Goal: Information Seeking & Learning: Check status

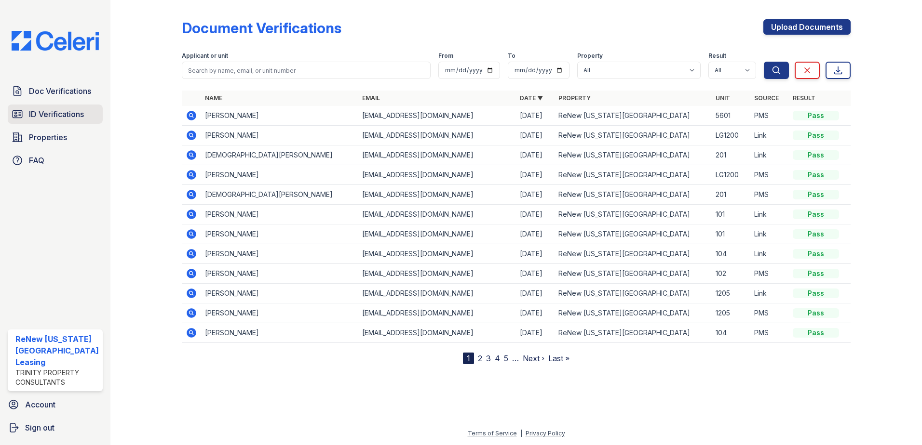
click at [62, 113] on span "ID Verifications" at bounding box center [56, 114] width 55 height 12
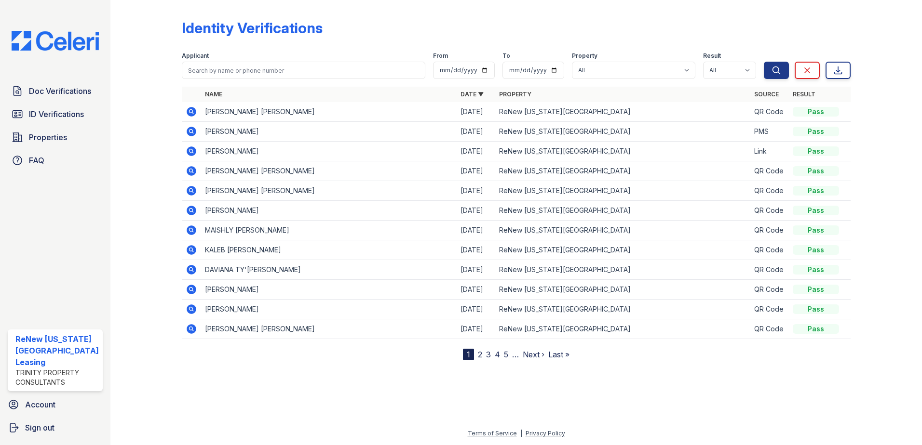
click at [479, 354] on link "2" at bounding box center [480, 355] width 4 height 10
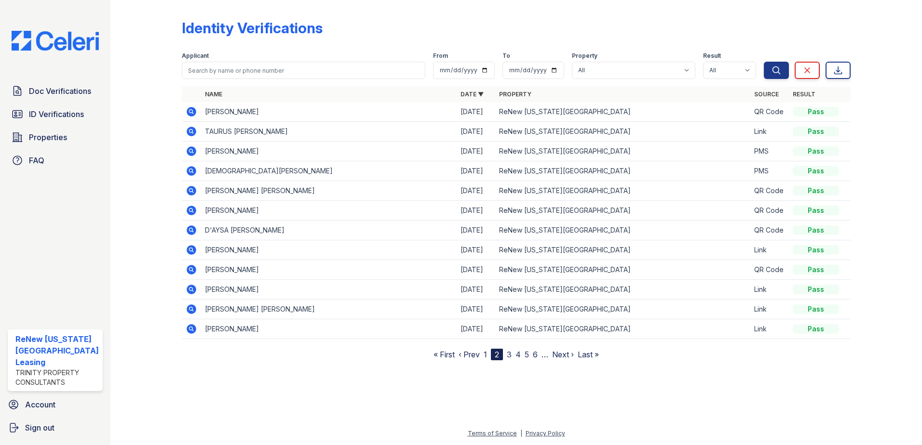
click at [134, 127] on div at bounding box center [154, 182] width 56 height 357
click at [51, 114] on span "ID Verifications" at bounding box center [56, 114] width 55 height 12
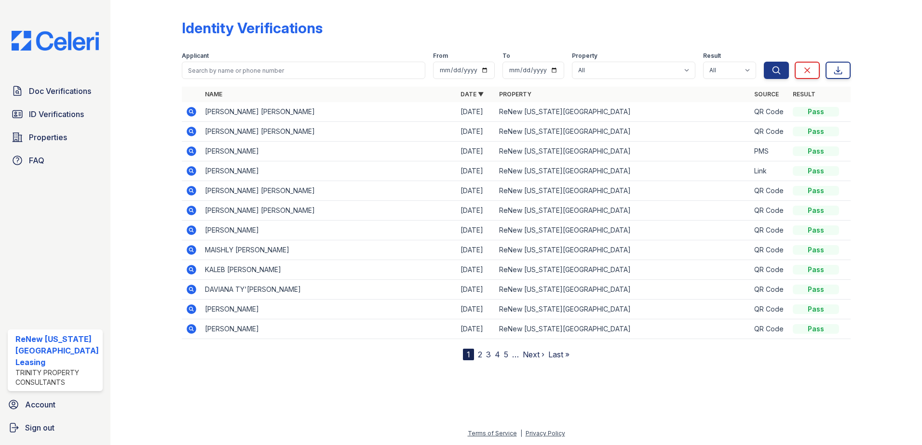
click at [189, 110] on icon at bounding box center [190, 111] width 2 height 2
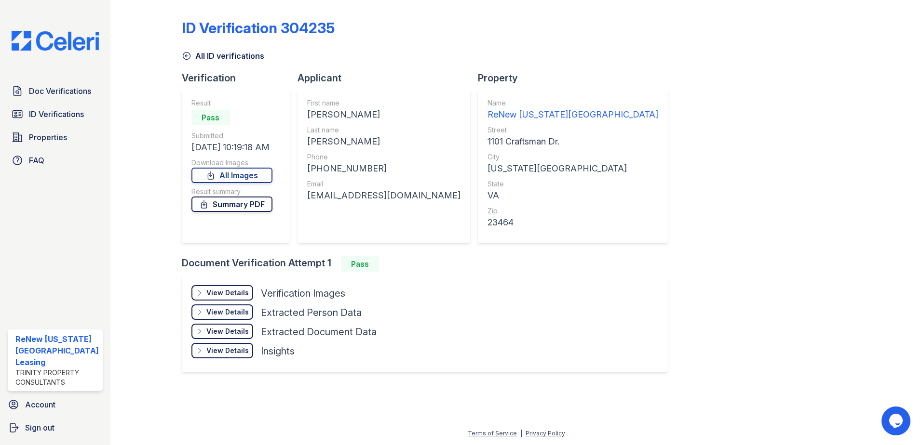
click at [239, 203] on link "Summary PDF" at bounding box center [231, 204] width 81 height 15
click at [40, 90] on span "Doc Verifications" at bounding box center [60, 91] width 62 height 12
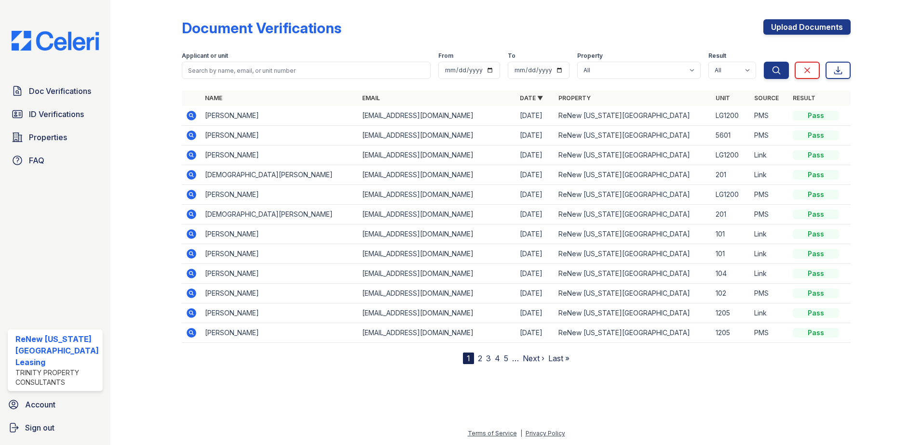
click at [187, 114] on icon at bounding box center [192, 116] width 10 height 10
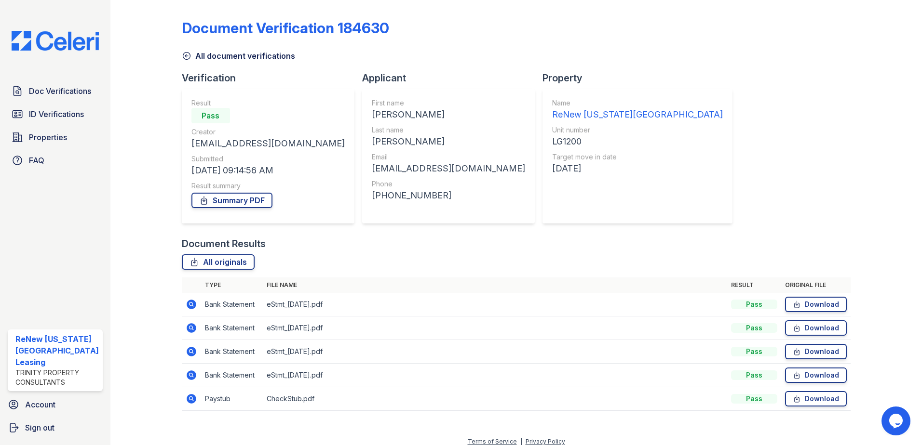
click at [186, 398] on icon at bounding box center [192, 399] width 12 height 12
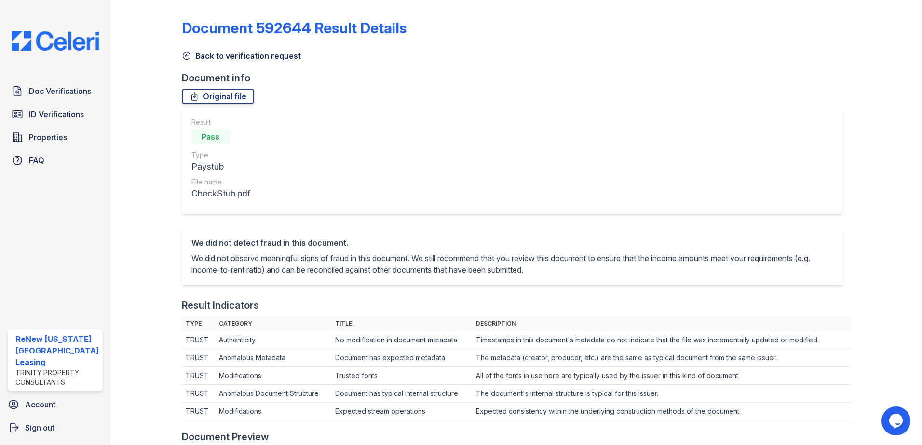
scroll to position [337, 0]
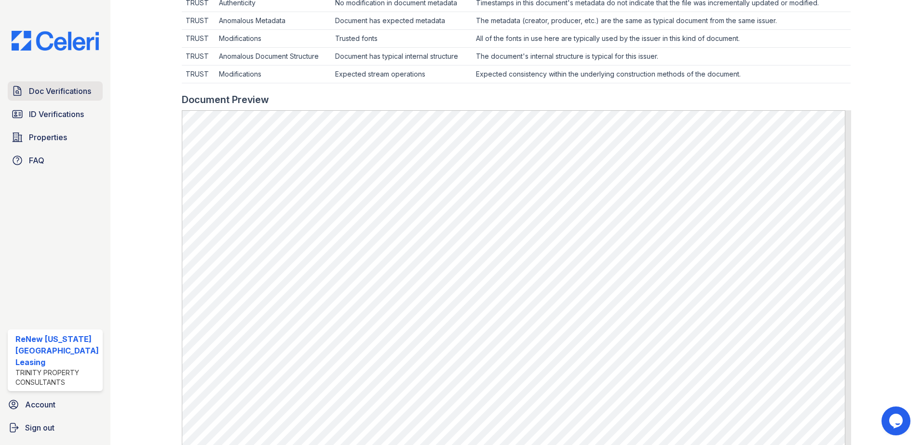
click at [56, 91] on span "Doc Verifications" at bounding box center [60, 91] width 62 height 12
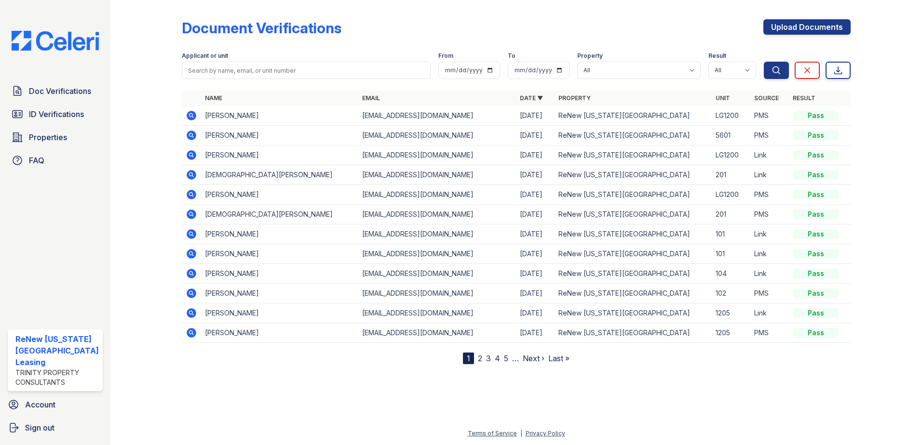
click at [232, 115] on td "[PERSON_NAME]" at bounding box center [280, 116] width 158 height 20
click at [192, 114] on icon at bounding box center [192, 116] width 10 height 10
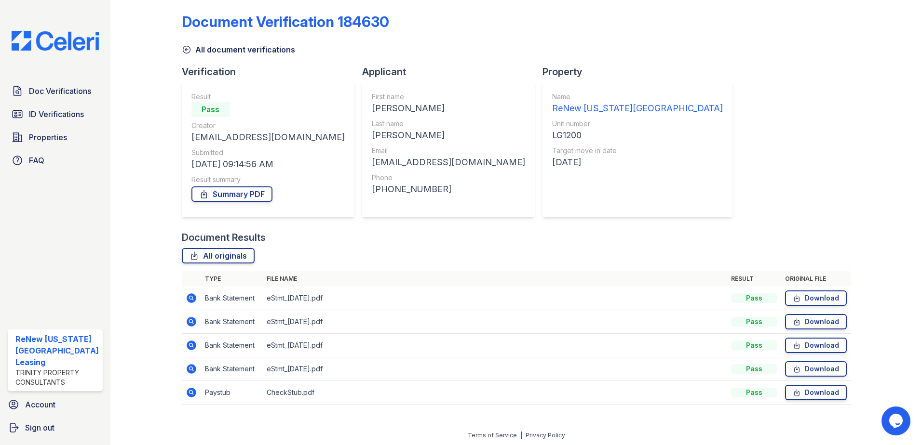
scroll to position [8, 0]
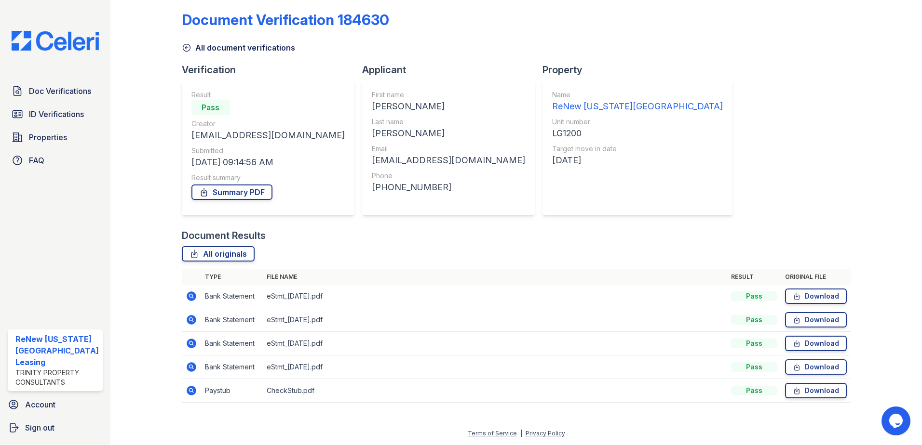
click at [187, 295] on icon at bounding box center [192, 297] width 10 height 10
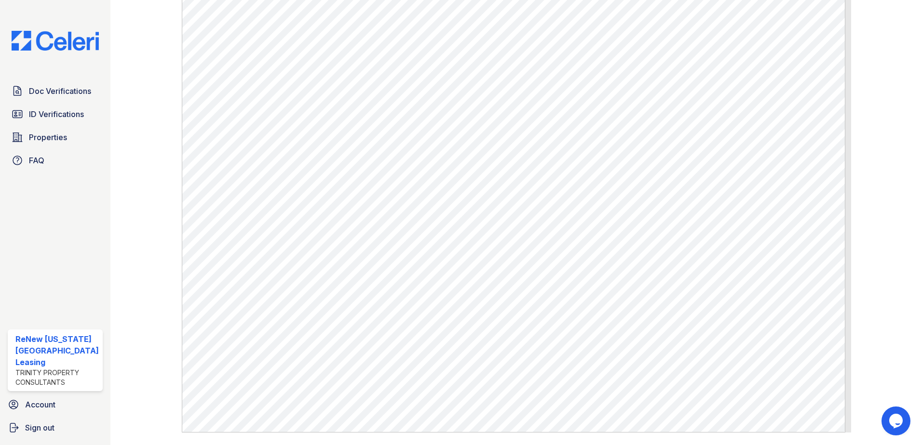
scroll to position [500, 0]
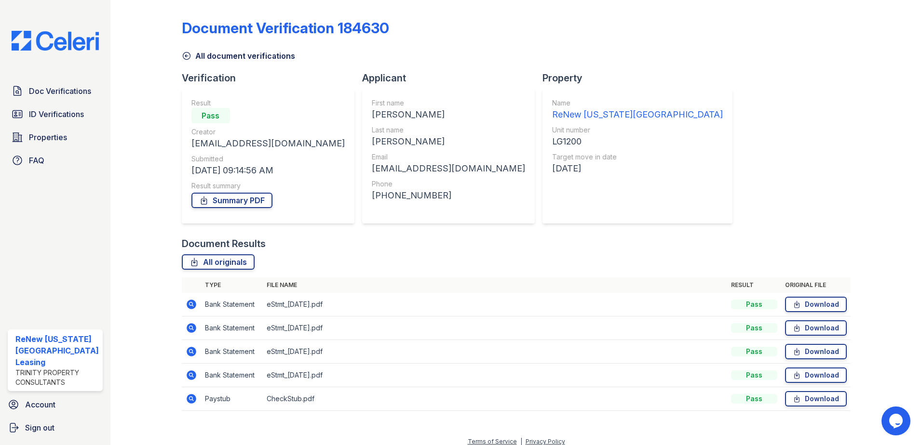
click at [188, 329] on icon at bounding box center [192, 328] width 12 height 12
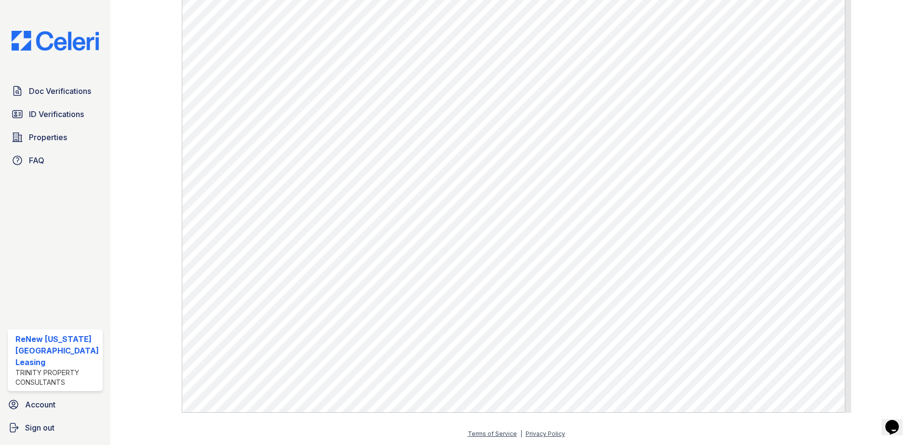
scroll to position [500, 0]
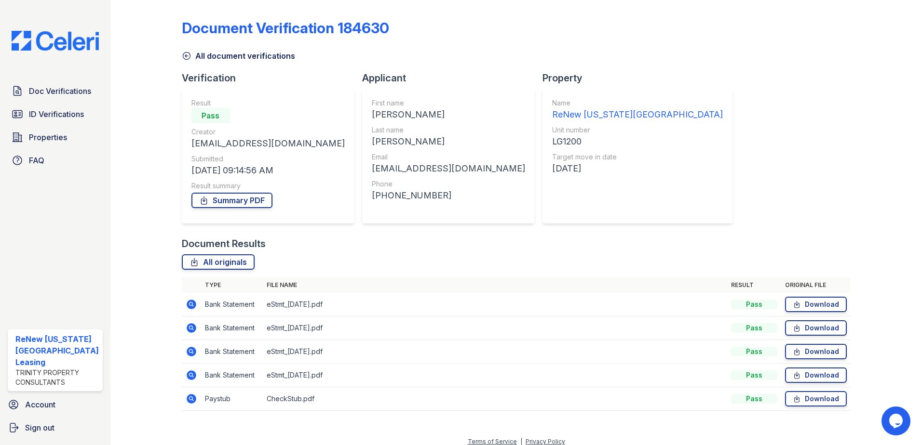
click at [188, 354] on icon at bounding box center [192, 352] width 10 height 10
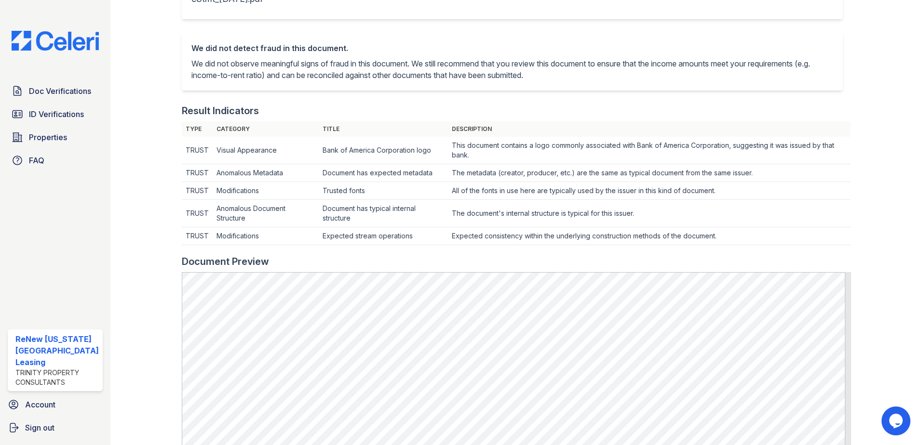
scroll to position [241, 0]
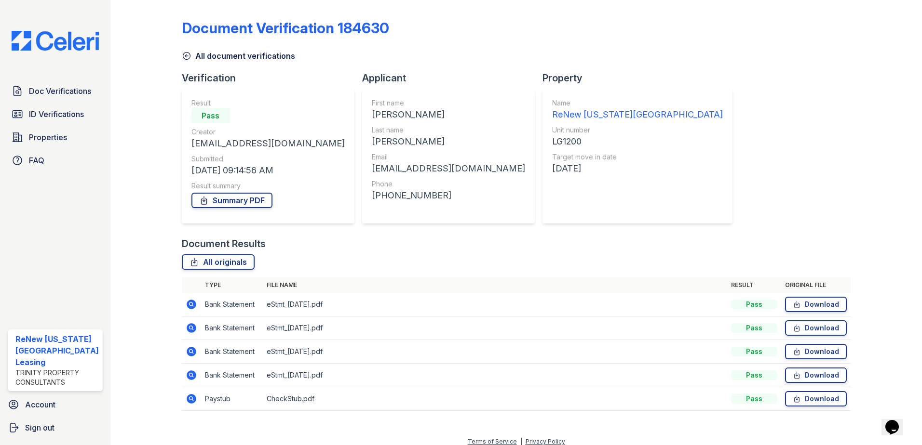
click at [195, 373] on icon at bounding box center [192, 376] width 12 height 12
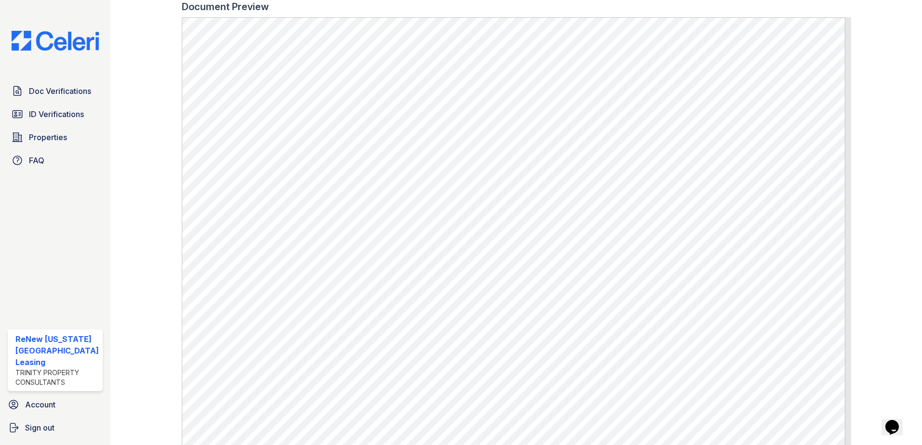
scroll to position [482, 0]
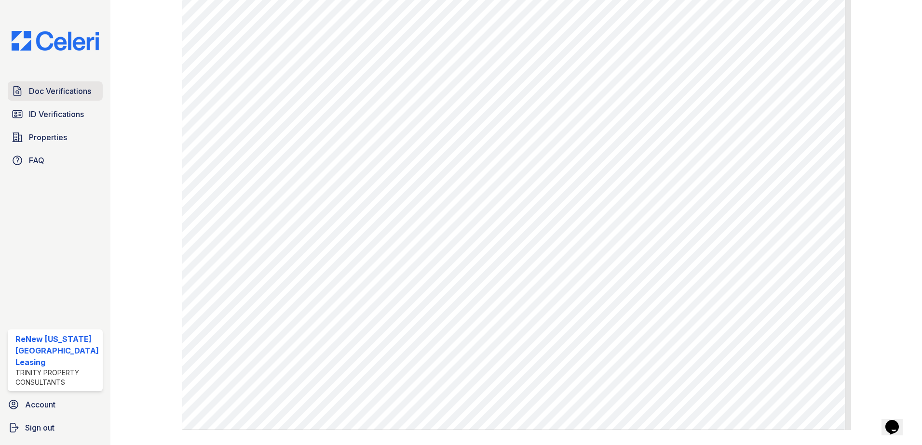
drag, startPoint x: 40, startPoint y: 90, endPoint x: 59, endPoint y: 92, distance: 19.4
click at [40, 90] on span "Doc Verifications" at bounding box center [60, 91] width 62 height 12
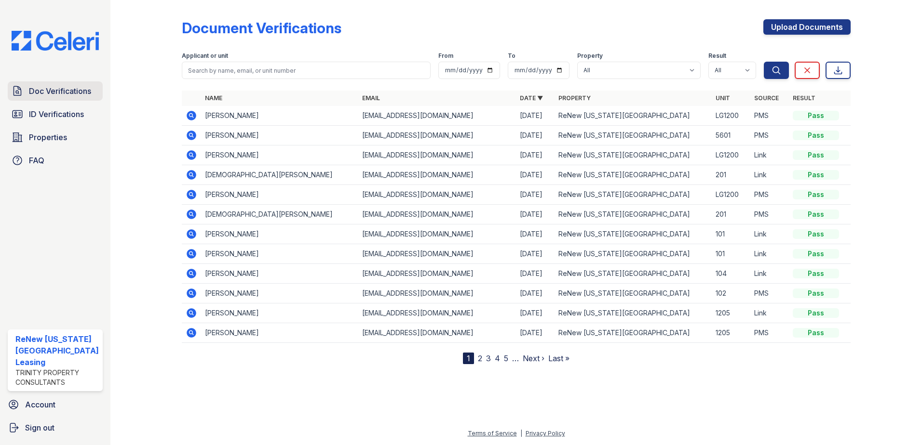
click at [64, 91] on span "Doc Verifications" at bounding box center [60, 91] width 62 height 12
click at [480, 356] on link "2" at bounding box center [480, 359] width 4 height 10
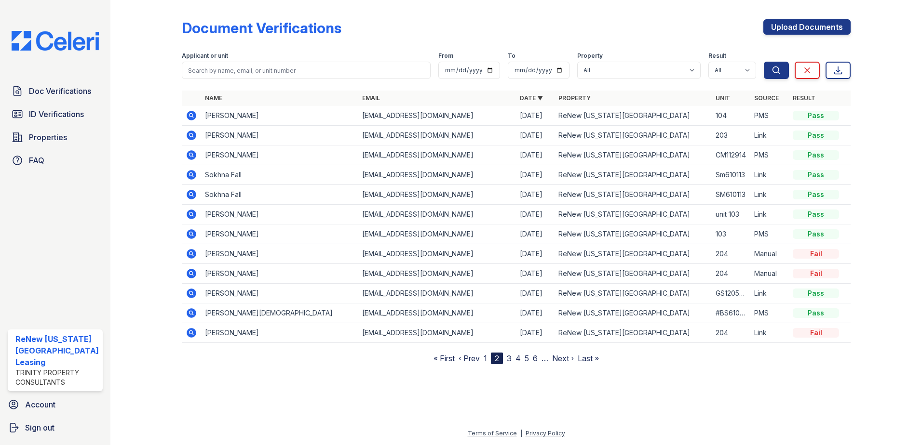
click at [486, 358] on link "1" at bounding box center [484, 359] width 3 height 10
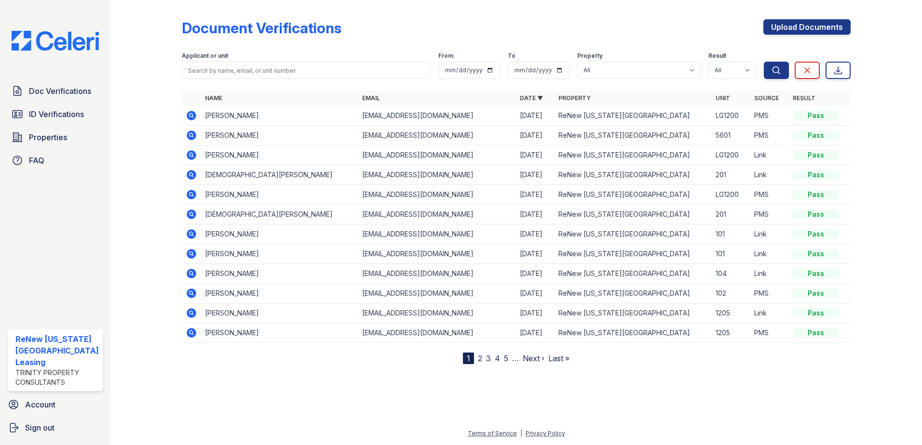
click at [133, 66] on div at bounding box center [154, 184] width 56 height 361
click at [45, 88] on span "Doc Verifications" at bounding box center [60, 91] width 62 height 12
click at [51, 84] on link "Doc Verifications" at bounding box center [55, 90] width 95 height 19
click at [188, 116] on icon at bounding box center [192, 116] width 12 height 12
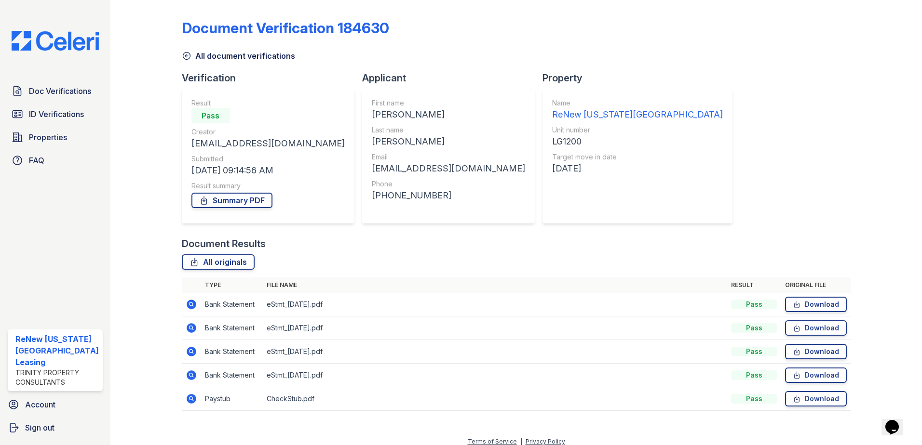
click at [193, 397] on icon at bounding box center [192, 399] width 10 height 10
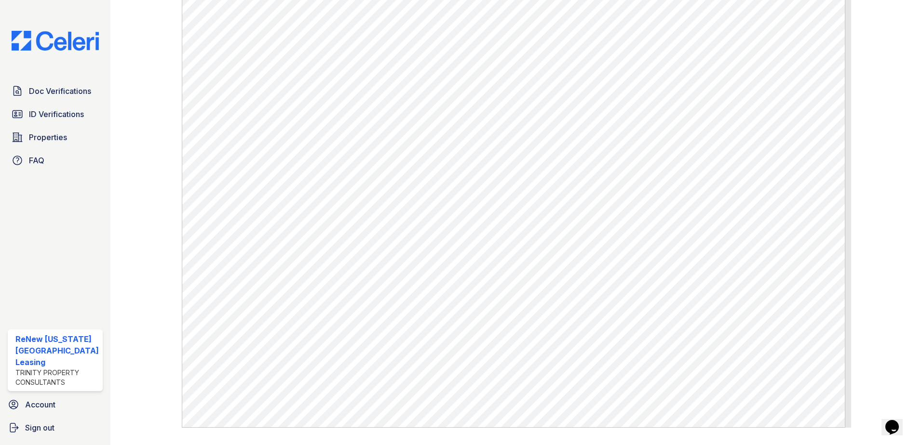
scroll to position [481, 0]
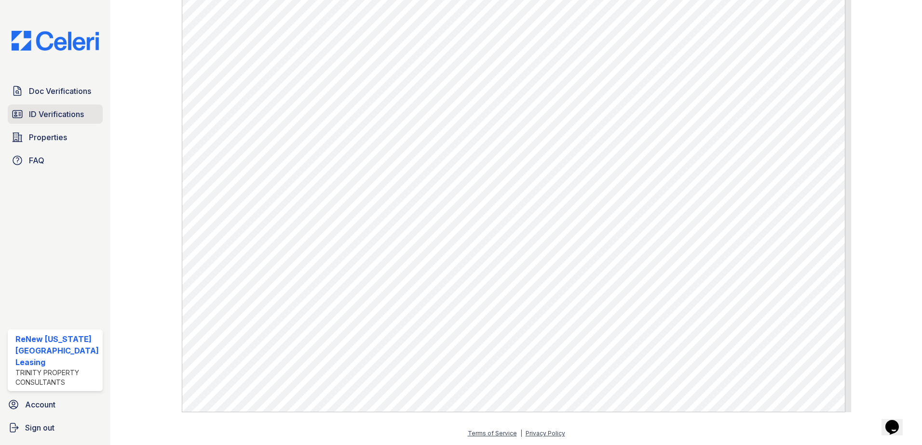
click at [53, 108] on span "ID Verifications" at bounding box center [56, 114] width 55 height 12
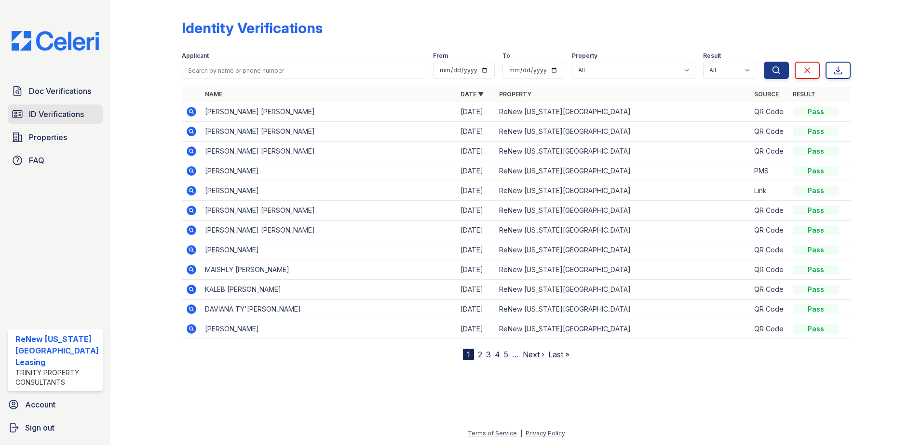
click at [50, 112] on span "ID Verifications" at bounding box center [56, 114] width 55 height 12
click at [38, 112] on span "ID Verifications" at bounding box center [56, 114] width 55 height 12
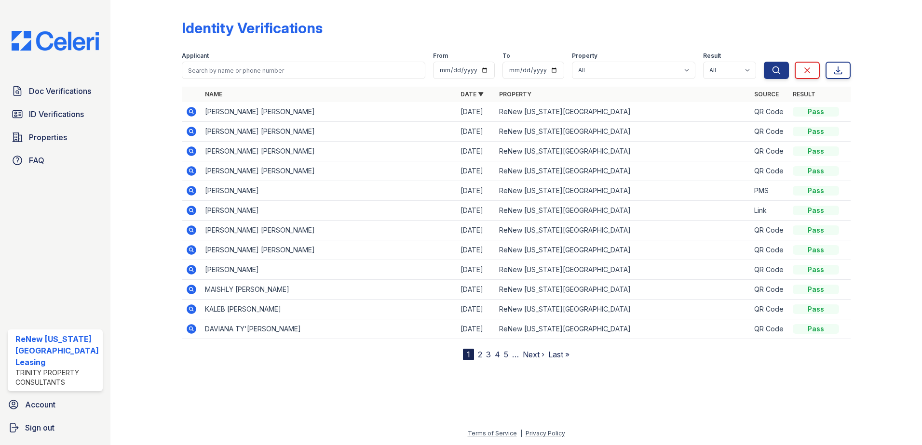
click at [191, 110] on icon at bounding box center [192, 112] width 12 height 12
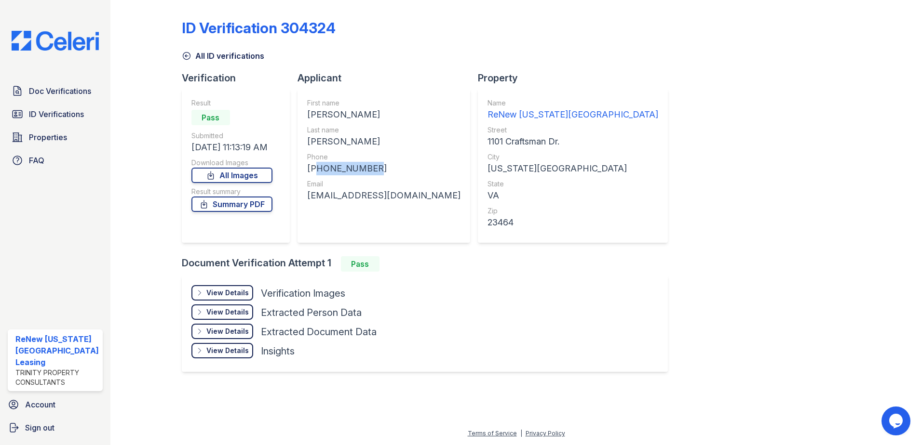
drag, startPoint x: 368, startPoint y: 171, endPoint x: 311, endPoint y: 171, distance: 56.9
click at [311, 171] on div "+17579956080" at bounding box center [383, 168] width 153 height 13
drag, startPoint x: 311, startPoint y: 171, endPoint x: 321, endPoint y: 168, distance: 9.5
copy div "17579956080"
drag, startPoint x: 391, startPoint y: 195, endPoint x: 307, endPoint y: 198, distance: 83.9
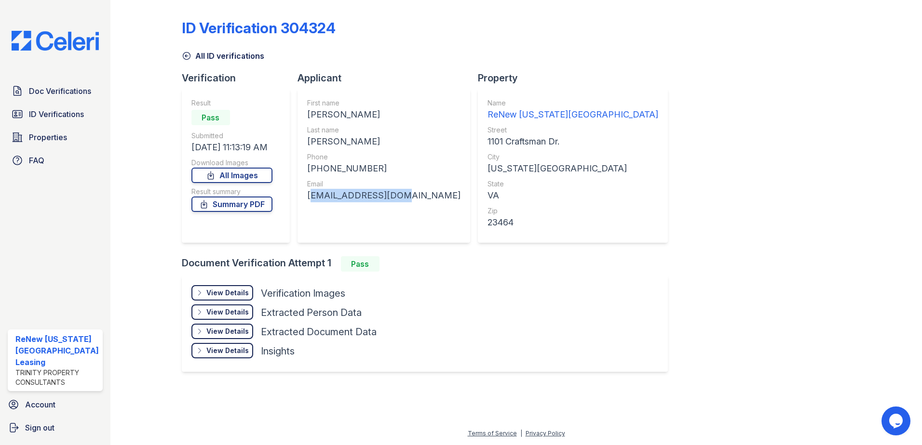
click at [307, 198] on div "First name ELIJAH GEORGE Last name GRAVES Phone +17579956080 Email eliyuh11@yah…" at bounding box center [383, 166] width 173 height 154
drag, startPoint x: 307, startPoint y: 198, endPoint x: 325, endPoint y: 191, distance: 19.5
copy div "eliyuh11@yahoo.com"
click at [56, 92] on span "Doc Verifications" at bounding box center [60, 91] width 62 height 12
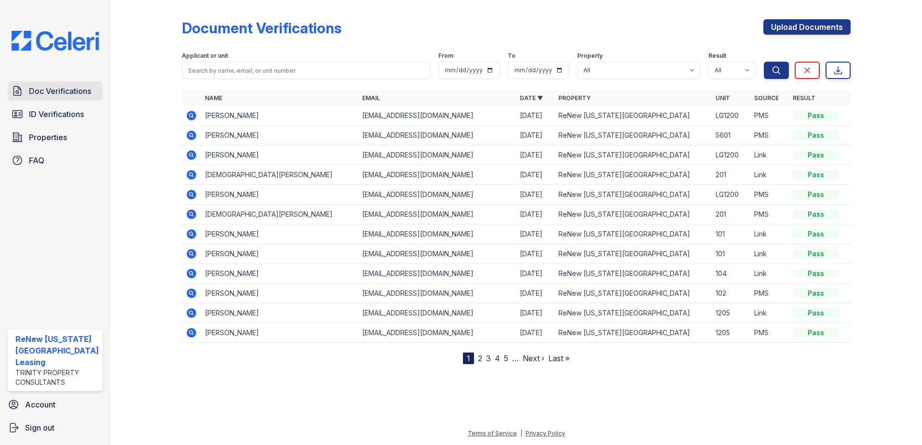
click at [36, 87] on span "Doc Verifications" at bounding box center [60, 91] width 62 height 12
click at [54, 111] on span "ID Verifications" at bounding box center [56, 114] width 55 height 12
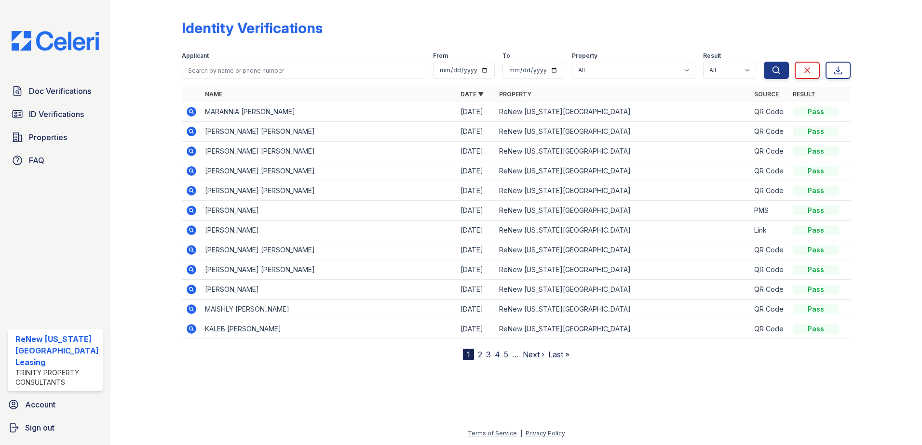
click at [109, 70] on div "Doc Verifications ID Verifications Properties FAQ ReNew Virginia Beach Leasing …" at bounding box center [55, 222] width 110 height 445
click at [111, 67] on div "Identity Verifications Filter Applicant From To Property All ReNew Virginia Bea…" at bounding box center [515, 222] width 811 height 445
click at [39, 133] on span "Properties" at bounding box center [48, 138] width 38 height 12
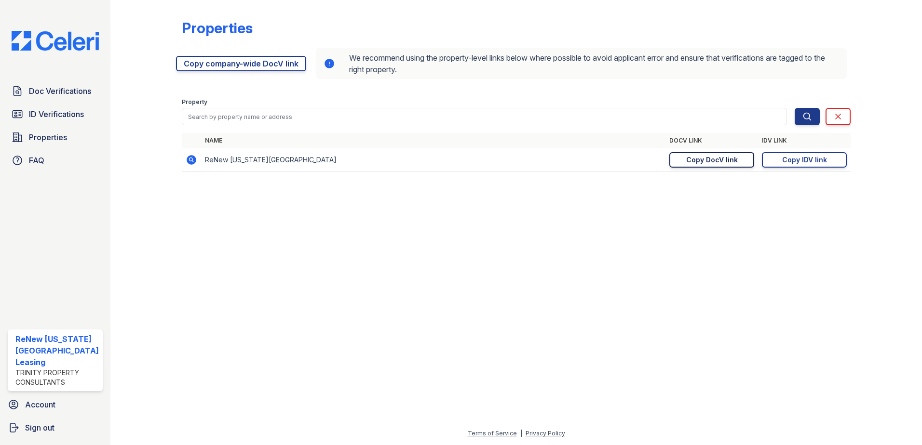
click at [694, 159] on div "Copy DocV link" at bounding box center [712, 160] width 52 height 10
